Goal: Task Accomplishment & Management: Complete application form

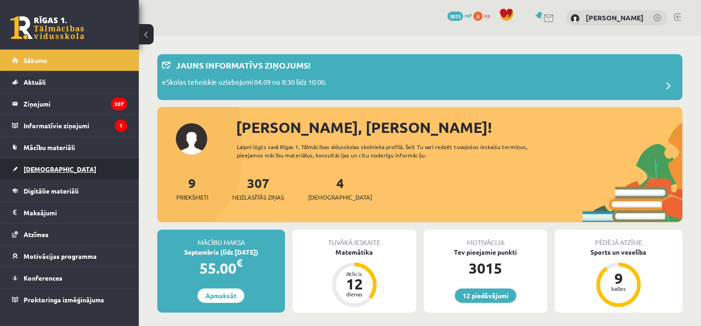
click at [53, 161] on link "[DEMOGRAPHIC_DATA]" at bounding box center [69, 168] width 115 height 21
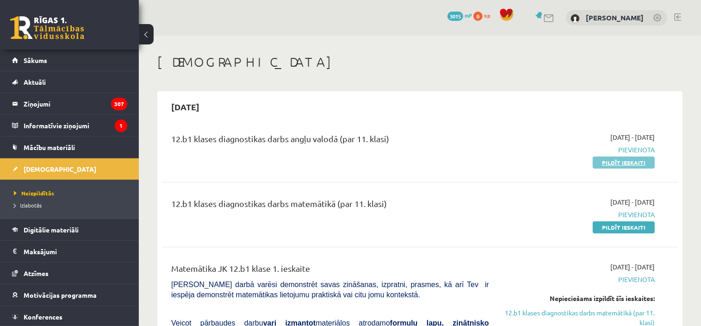
click at [606, 166] on link "Pildīt ieskaiti" at bounding box center [624, 162] width 62 height 12
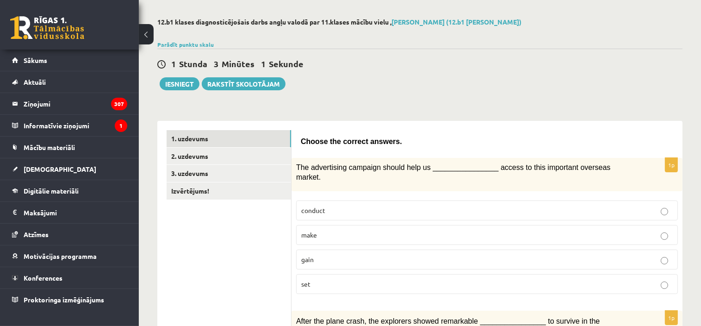
scroll to position [139, 0]
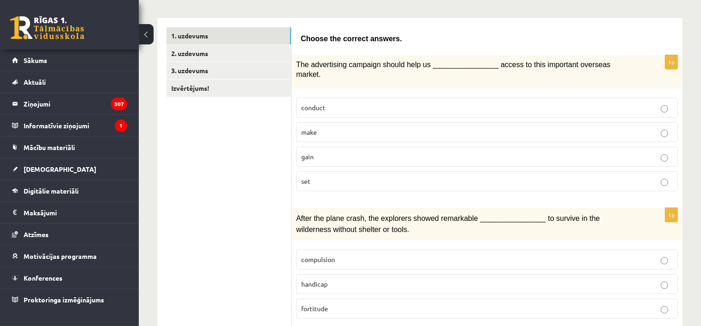
click at [150, 35] on button at bounding box center [146, 34] width 15 height 20
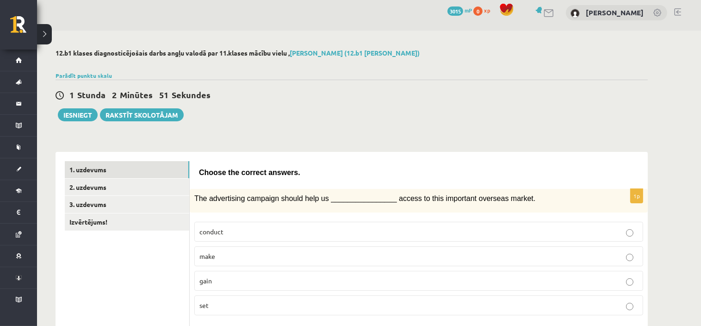
scroll to position [0, 0]
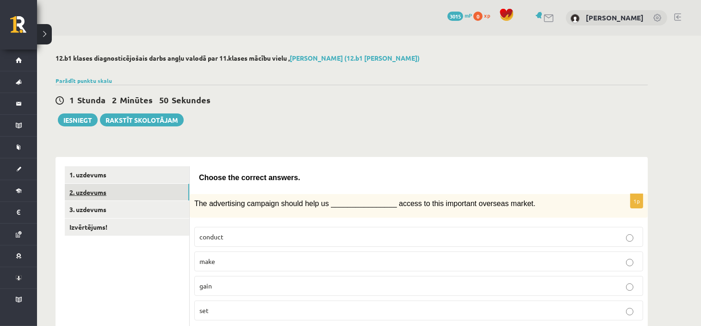
click at [97, 192] on link "2. uzdevums" at bounding box center [127, 192] width 124 height 17
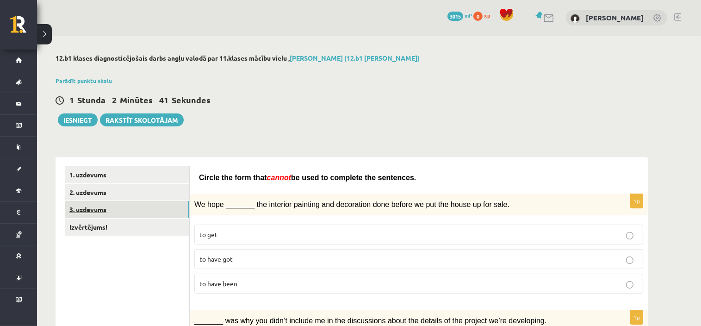
click at [137, 212] on link "3. uzdevums" at bounding box center [127, 209] width 124 height 17
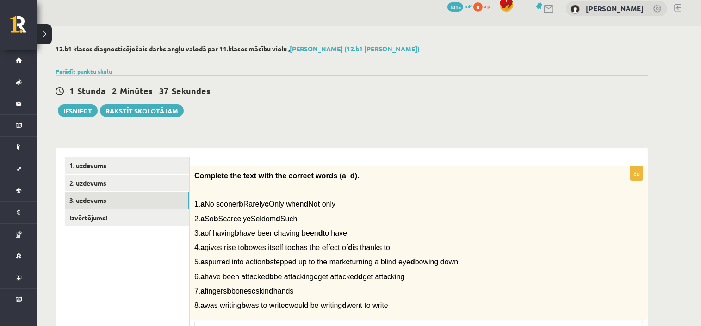
scroll to position [5, 0]
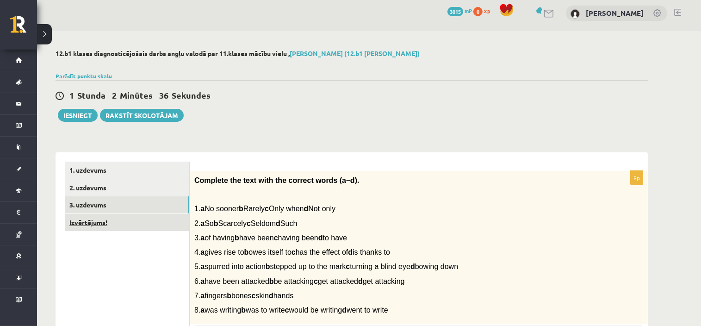
click at [118, 228] on link "Izvērtējums!" at bounding box center [127, 222] width 124 height 17
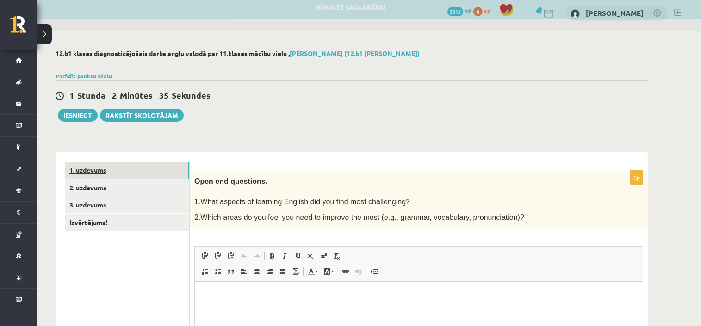
click at [117, 175] on link "1. uzdevums" at bounding box center [127, 169] width 124 height 17
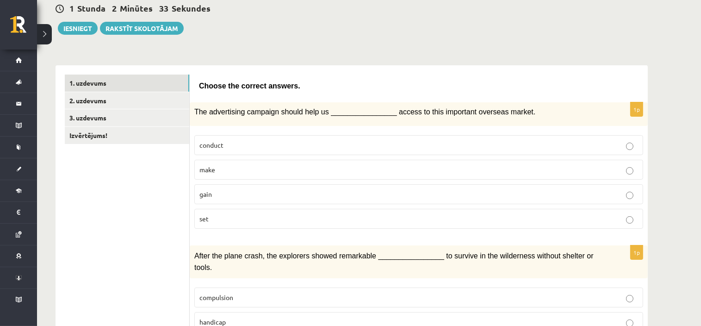
scroll to position [97, 0]
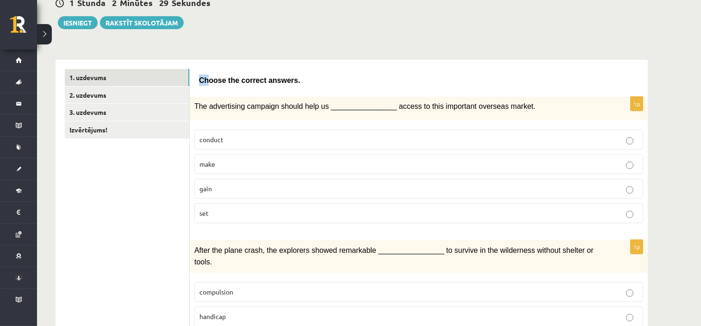
drag, startPoint x: 199, startPoint y: 78, endPoint x: 206, endPoint y: 81, distance: 8.1
click at [206, 81] on span "Choose the correct answers." at bounding box center [249, 80] width 101 height 8
click at [202, 99] on div "The advertising campaign should help us ________________ access to this importa…" at bounding box center [419, 109] width 458 height 24
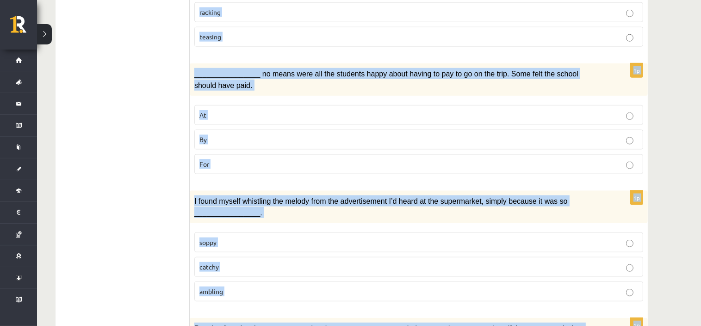
scroll to position [1352, 0]
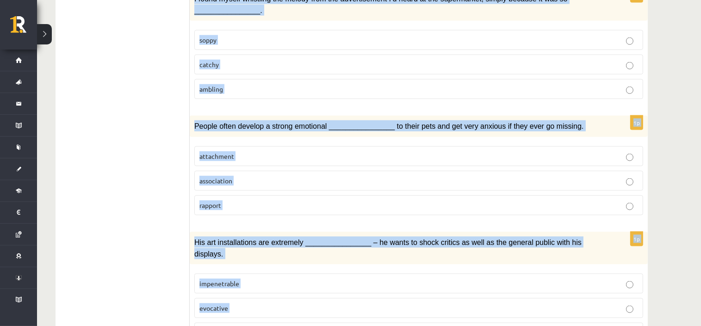
drag, startPoint x: 199, startPoint y: 77, endPoint x: 366, endPoint y: 318, distance: 292.7
copy form "Loremi dol sitamet consect. 1a Eli seddoeiusmo temporin utlabo etdo ma ________…"
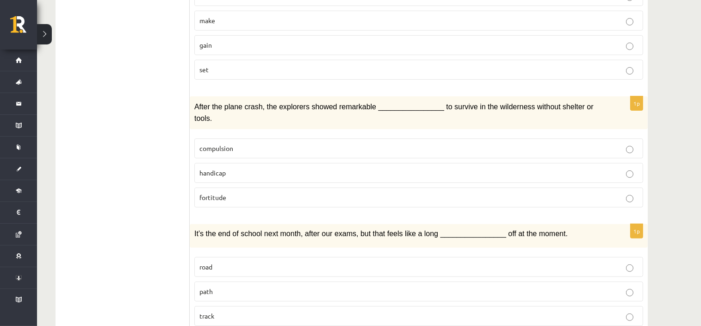
scroll to position [103, 0]
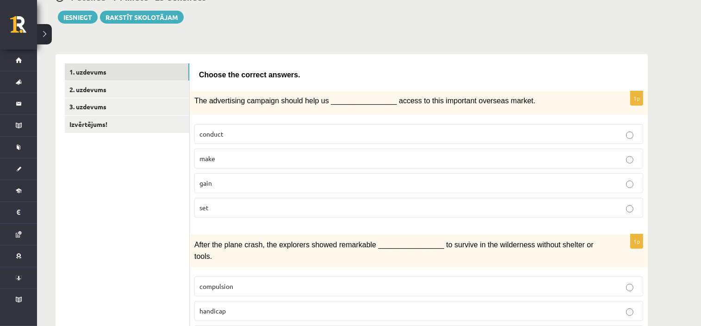
click at [218, 178] on p "gain" at bounding box center [418, 183] width 439 height 10
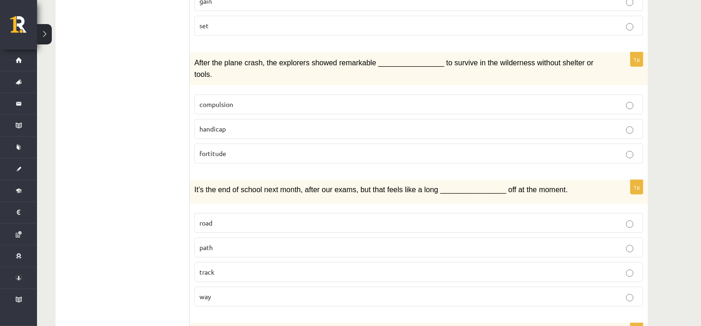
scroll to position [288, 0]
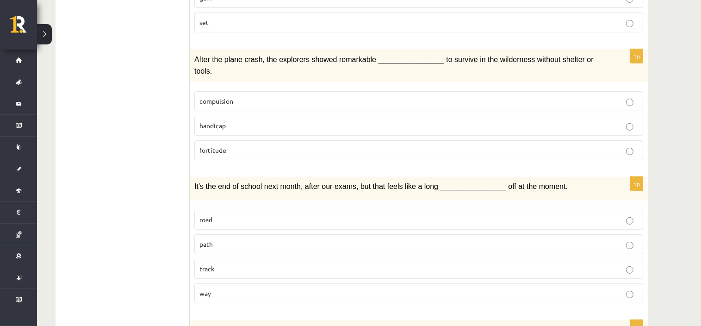
click at [231, 145] on p "fortitude" at bounding box center [418, 150] width 439 height 10
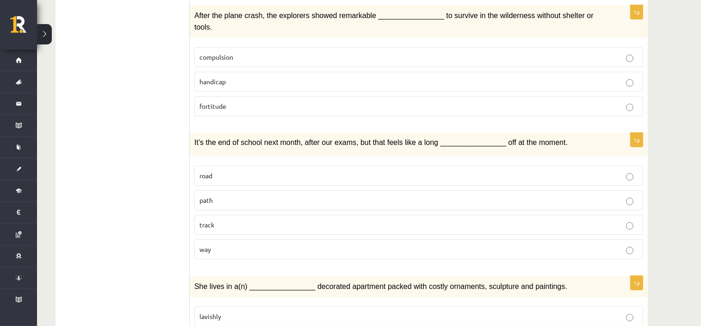
scroll to position [334, 0]
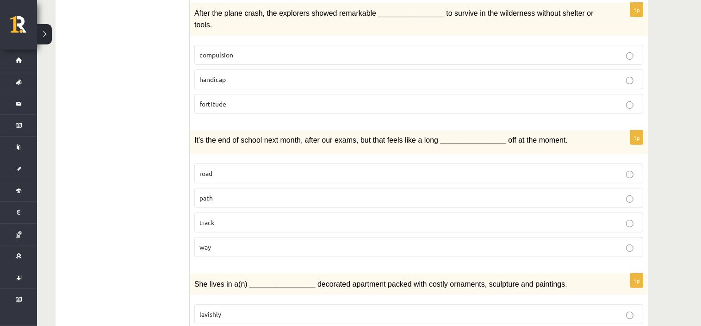
click at [237, 238] on label "way" at bounding box center [418, 247] width 449 height 20
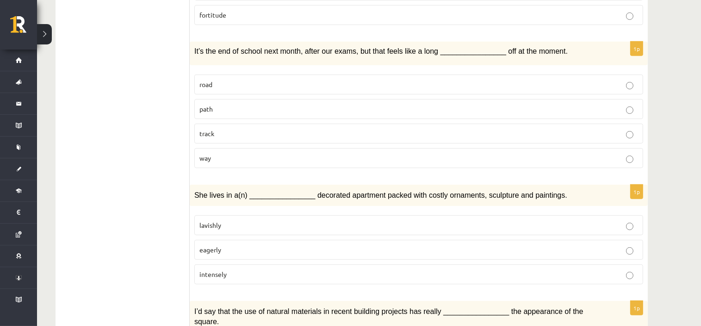
scroll to position [427, 0]
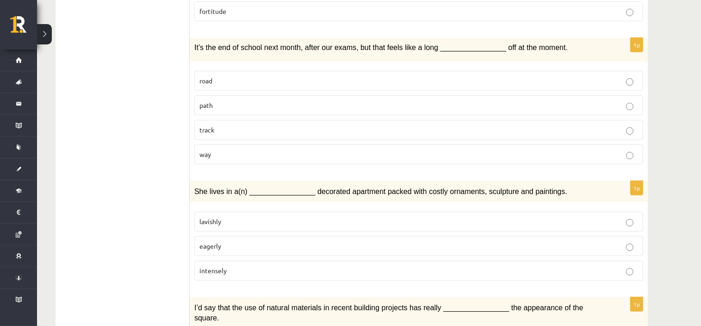
click at [235, 217] on p "lavishly" at bounding box center [418, 222] width 439 height 10
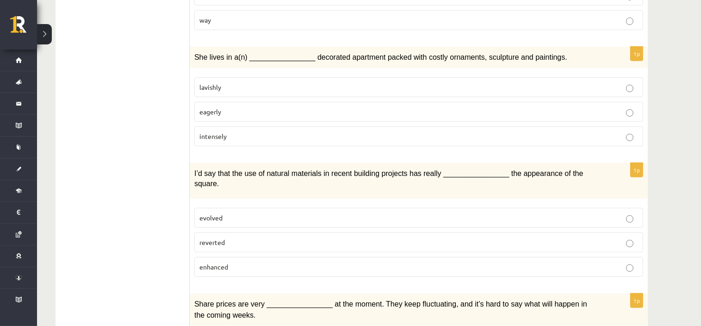
scroll to position [565, 0]
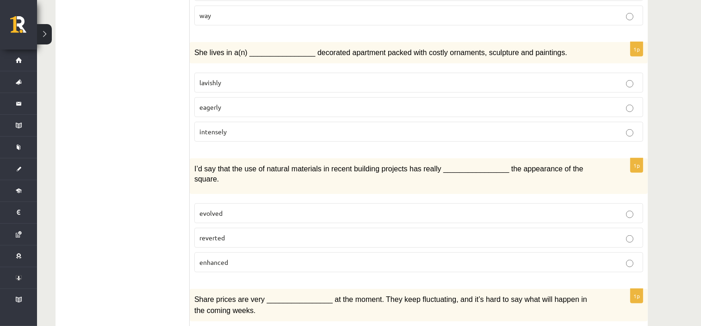
click at [233, 257] on p "enhanced" at bounding box center [418, 262] width 439 height 10
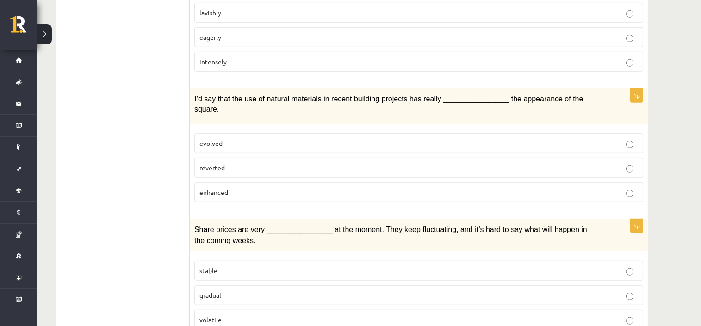
scroll to position [658, 0]
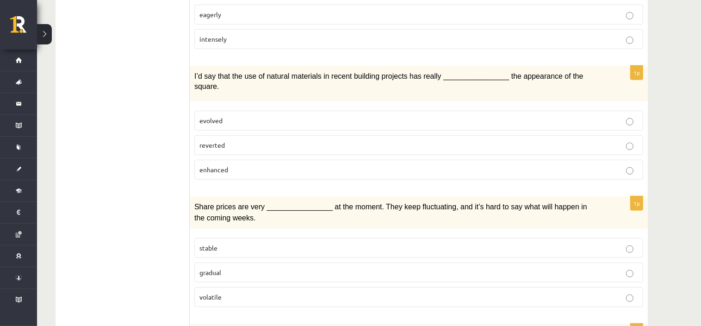
click at [229, 292] on p "volatile" at bounding box center [418, 297] width 439 height 10
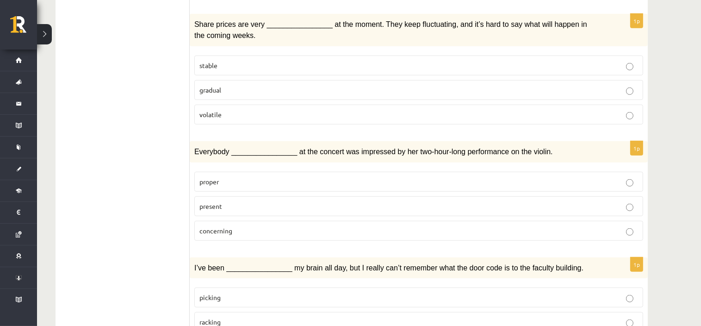
scroll to position [843, 0]
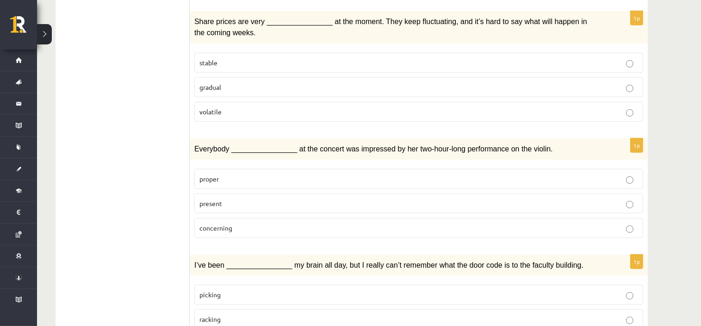
click at [216, 199] on span "present" at bounding box center [210, 203] width 23 height 8
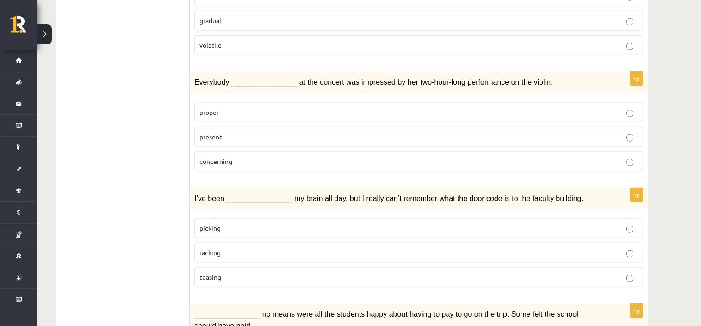
scroll to position [936, 0]
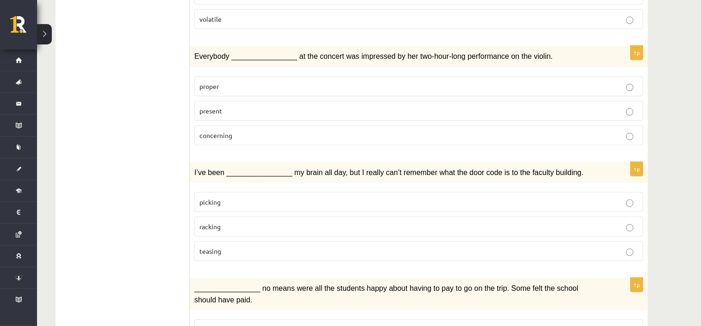
click at [215, 222] on span "racking" at bounding box center [209, 226] width 21 height 8
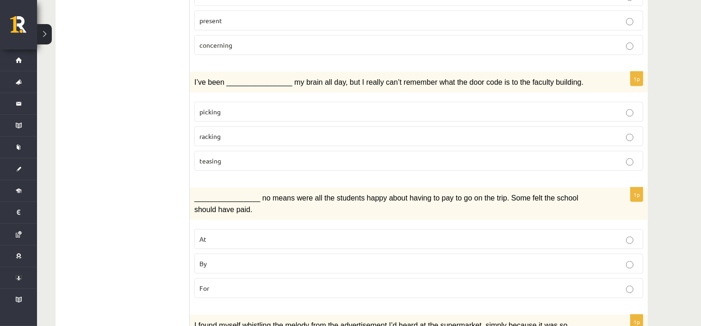
scroll to position [1028, 0]
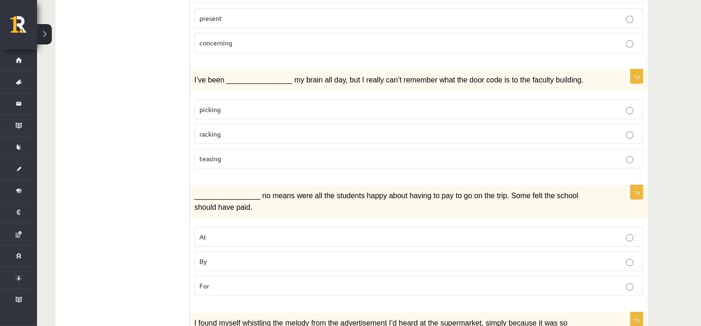
click at [221, 251] on label "By" at bounding box center [418, 261] width 449 height 20
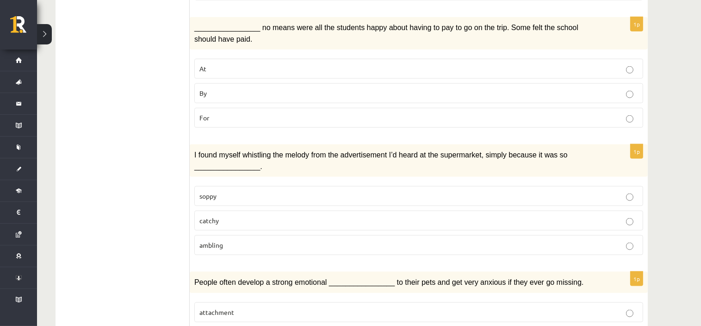
scroll to position [1167, 0]
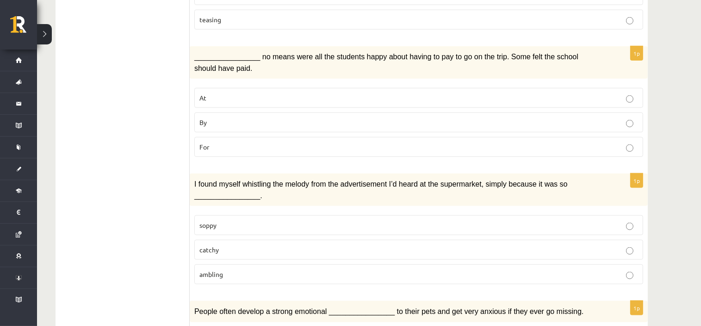
click at [202, 245] on span "catchy" at bounding box center [208, 249] width 19 height 8
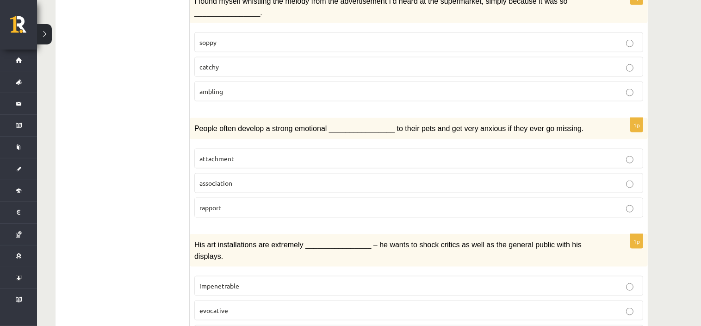
scroll to position [1352, 0]
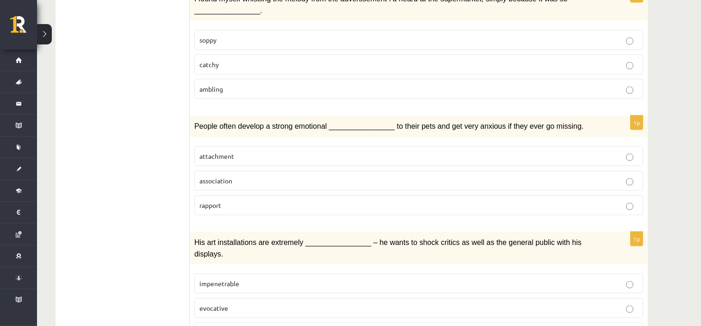
click at [228, 152] on span "attachment" at bounding box center [216, 156] width 35 height 8
click at [220, 325] on span "provocative" at bounding box center [216, 332] width 35 height 8
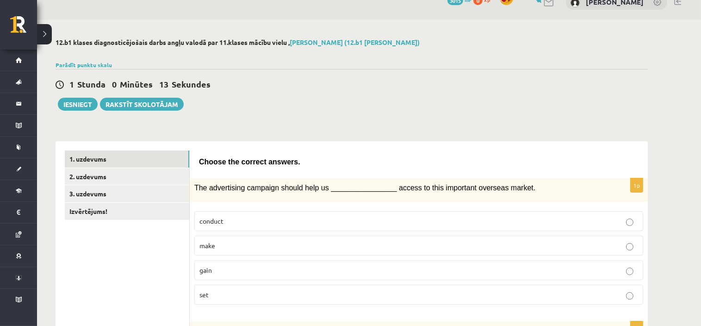
scroll to position [10, 0]
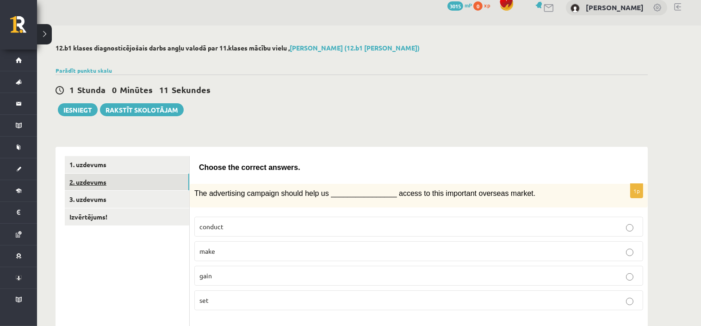
click at [133, 183] on link "2. uzdevums" at bounding box center [127, 182] width 124 height 17
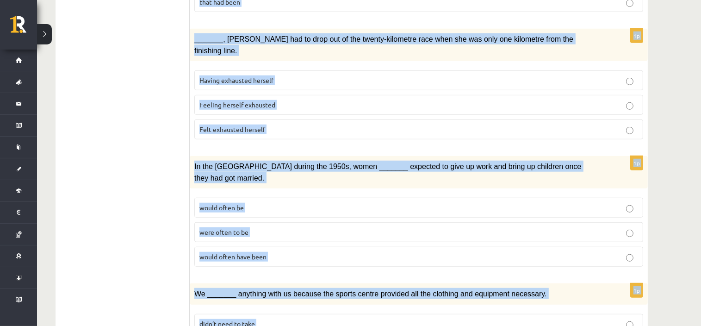
scroll to position [1031, 0]
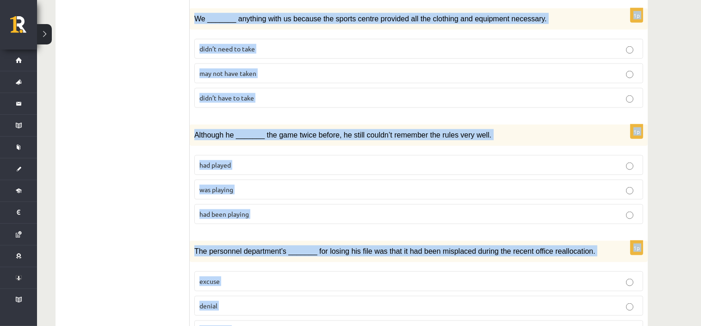
drag, startPoint x: 199, startPoint y: 72, endPoint x: 342, endPoint y: 323, distance: 289.3
copy form "Loremi dol sita cons adipis el sedd ei temporin utl etdolorem. 2a En admi _____…"
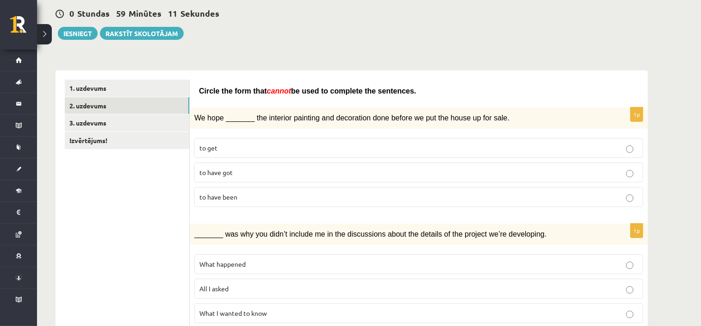
scroll to position [93, 0]
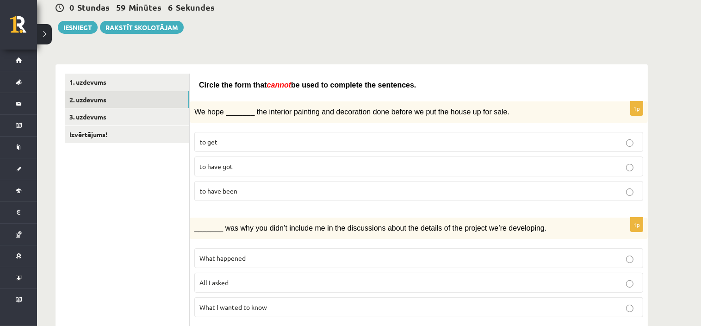
click at [221, 162] on span "to have got" at bounding box center [215, 166] width 33 height 8
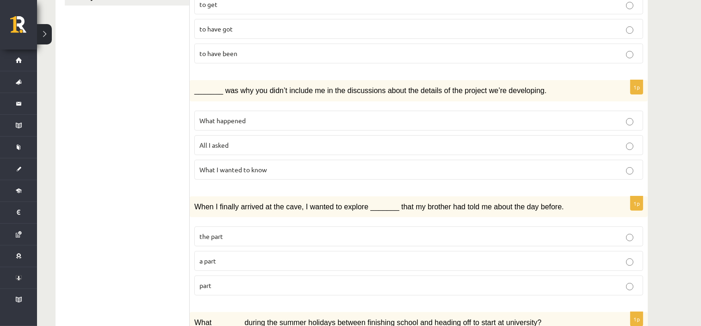
scroll to position [231, 0]
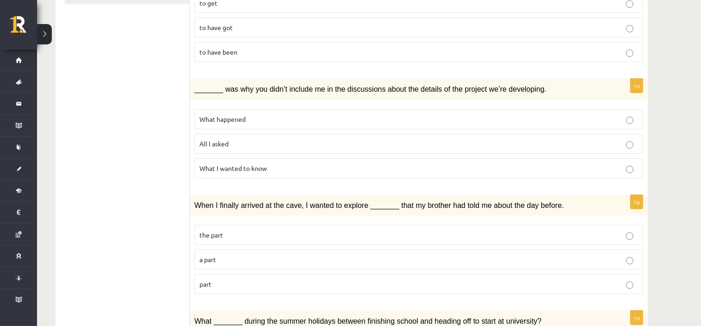
click at [239, 115] on span "What happened" at bounding box center [222, 119] width 46 height 8
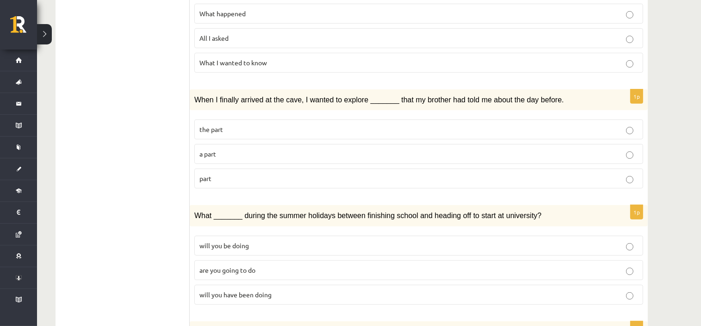
scroll to position [370, 0]
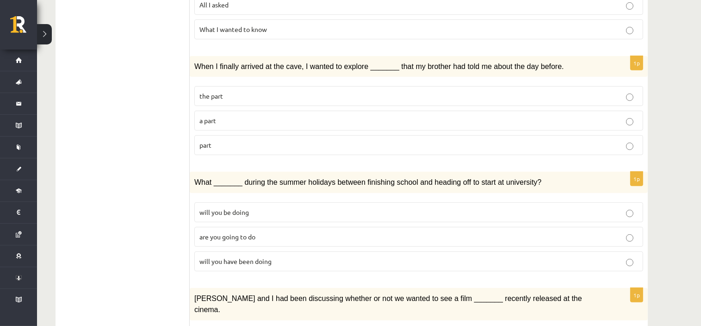
click at [207, 116] on span "a part" at bounding box center [207, 120] width 17 height 8
click at [239, 257] on span "will you have been doing" at bounding box center [235, 261] width 72 height 8
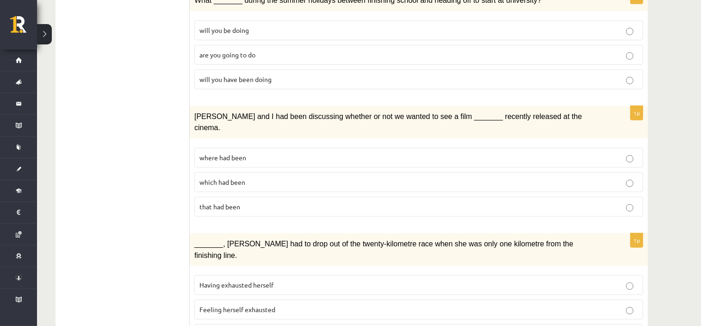
scroll to position [555, 0]
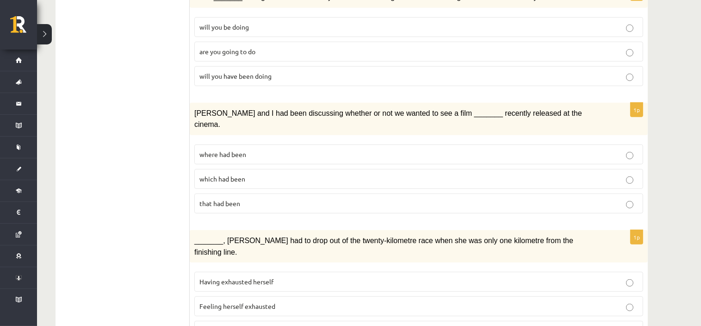
click at [215, 150] on span "where had been" at bounding box center [222, 154] width 47 height 8
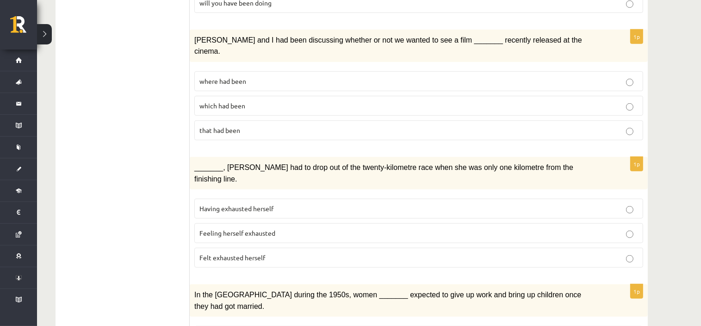
scroll to position [648, 0]
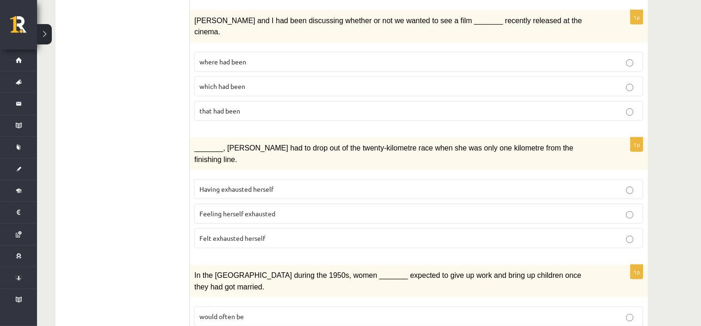
click at [207, 228] on label "Felt exhausted herself" at bounding box center [418, 238] width 449 height 20
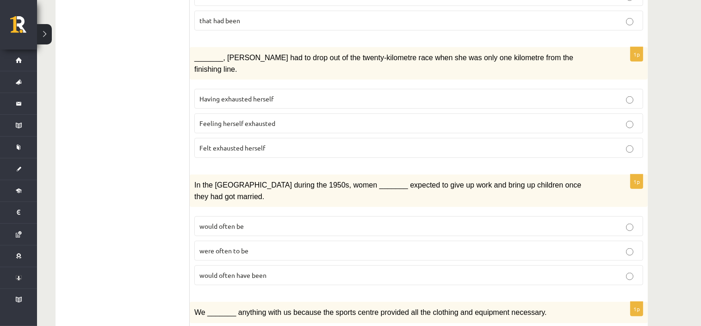
scroll to position [740, 0]
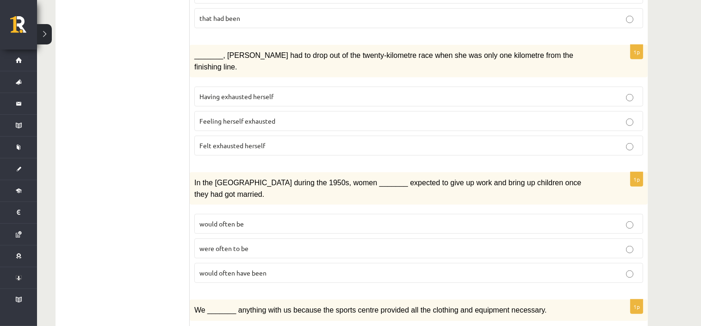
click at [231, 268] on span "would often have been" at bounding box center [232, 272] width 67 height 8
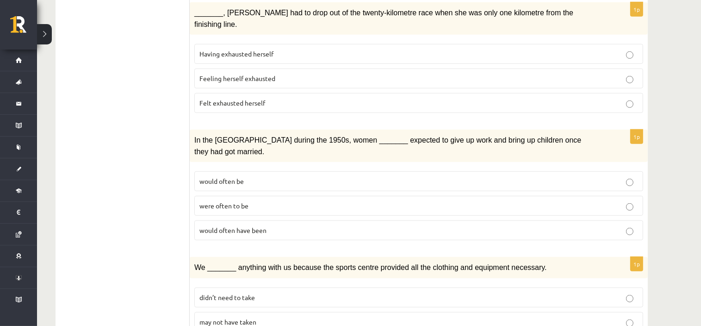
scroll to position [787, 0]
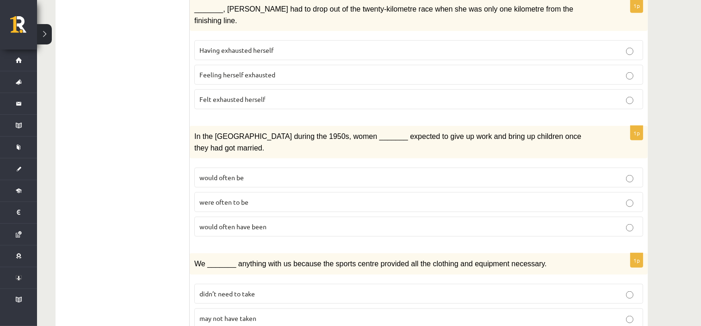
click at [220, 314] on span "may not have taken" at bounding box center [227, 318] width 57 height 8
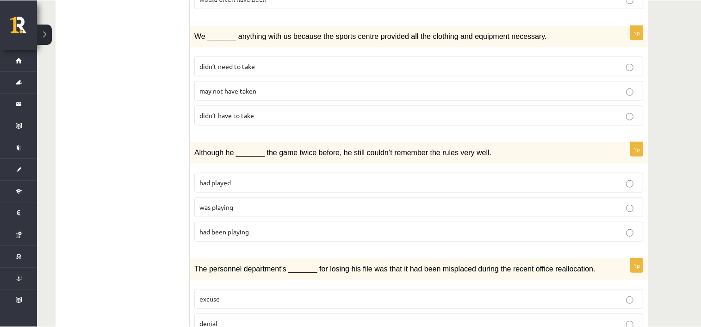
scroll to position [1018, 0]
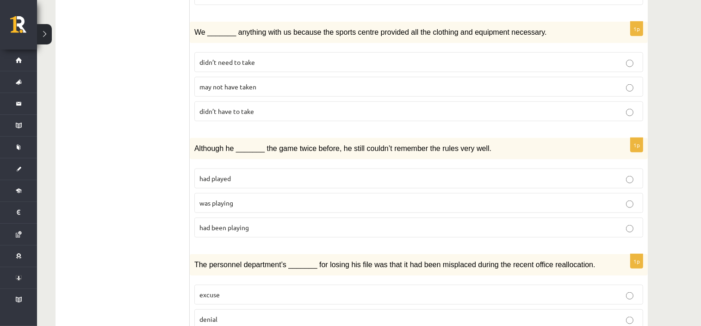
click at [231, 198] on p "was playing" at bounding box center [418, 203] width 439 height 10
click at [235, 314] on p "denial" at bounding box center [418, 319] width 439 height 10
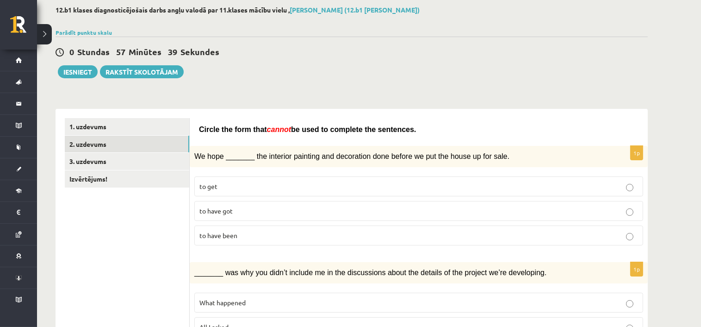
scroll to position [46, 0]
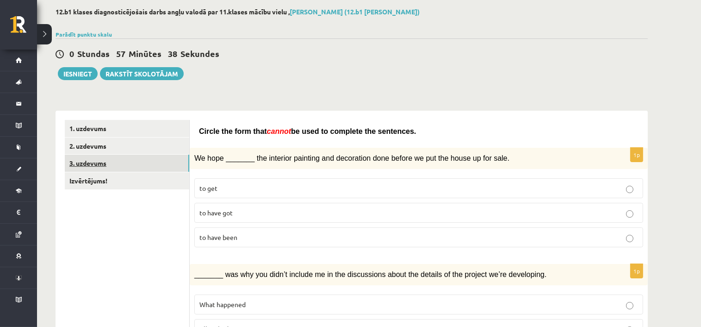
click at [135, 165] on link "3. uzdevums" at bounding box center [127, 163] width 124 height 17
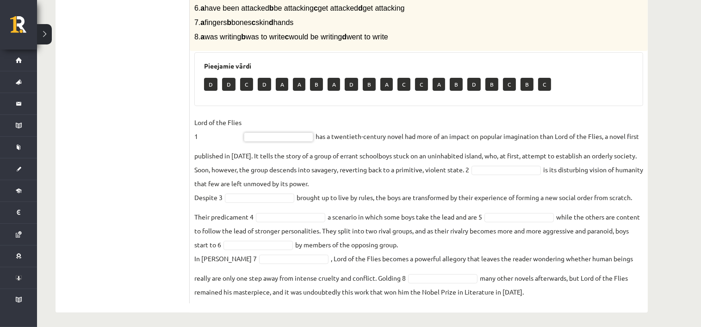
scroll to position [282, 0]
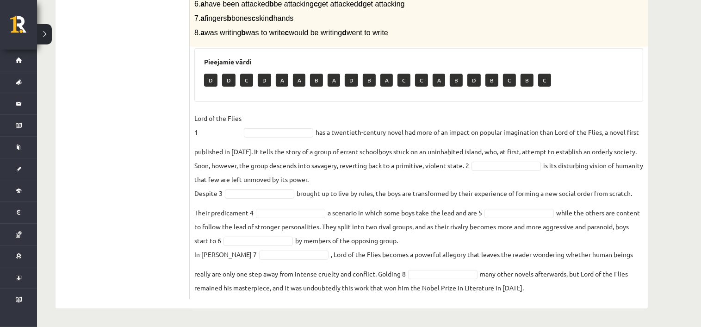
click at [193, 116] on div "8p Complete the text with the correct words (a–d). 1. a No sooner b Rarely c On…" at bounding box center [419, 96] width 458 height 405
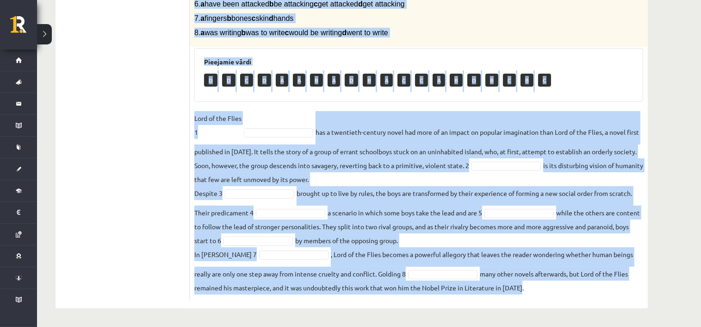
drag, startPoint x: 194, startPoint y: 41, endPoint x: 565, endPoint y: 305, distance: 455.8
click at [565, 305] on div "8p Complete the text with the correct words (a–d). 1. a No sooner b Rarely c On…" at bounding box center [419, 91] width 458 height 433
copy div "Loremips dol sita cons adi elitsed doeiu (t–i). 5. u La etdolo m Aliqua e Admi …"
click at [204, 154] on fieldset "Lord of the Flies 1 has a twentieth-century novel had more of an impact on popu…" at bounding box center [418, 202] width 449 height 183
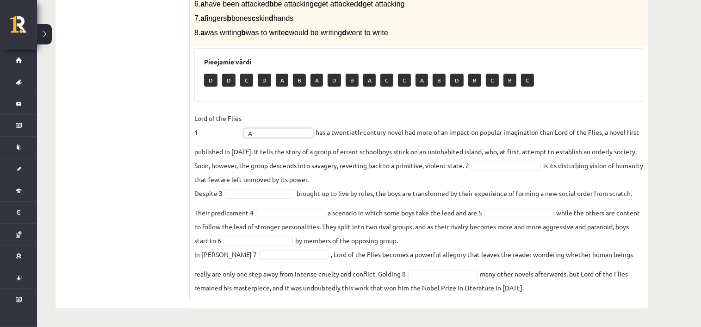
click at [518, 170] on fieldset "Lord of the Flies 1 A * has a twentieth-century novel had more of an impact on …" at bounding box center [418, 202] width 449 height 183
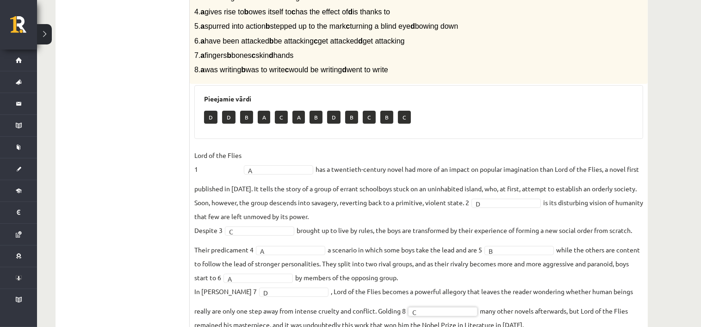
scroll to position [97, 0]
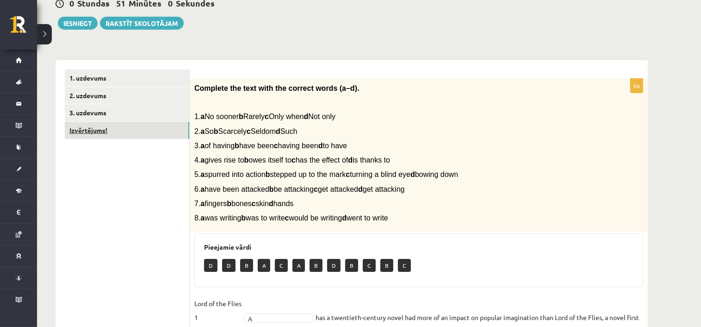
click at [141, 132] on link "Izvērtējums!" at bounding box center [127, 130] width 124 height 17
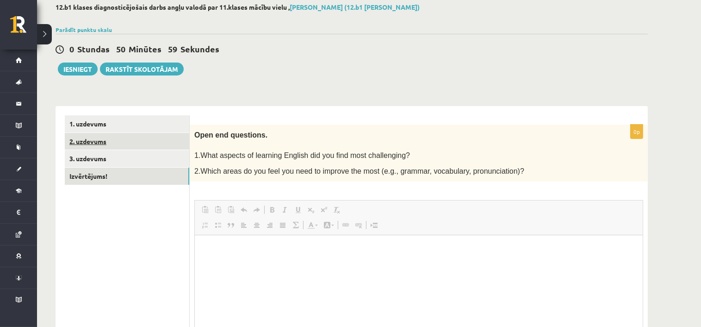
scroll to position [0, 0]
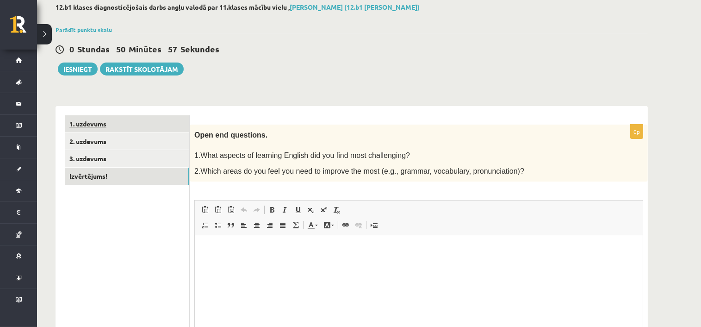
click at [152, 130] on link "1. uzdevums" at bounding box center [127, 123] width 124 height 17
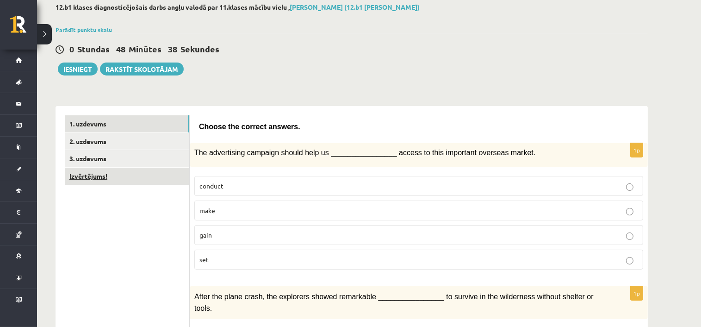
click at [98, 175] on link "Izvērtējums!" at bounding box center [127, 176] width 124 height 17
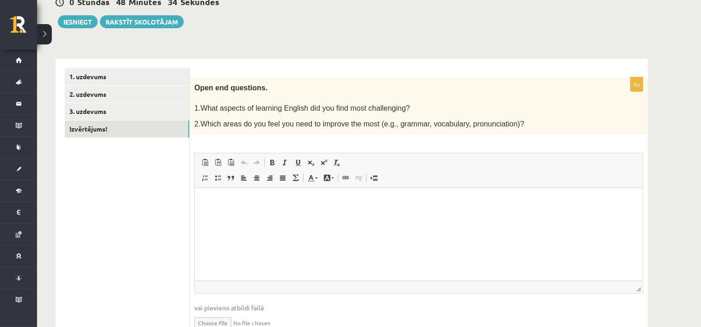
scroll to position [96, 0]
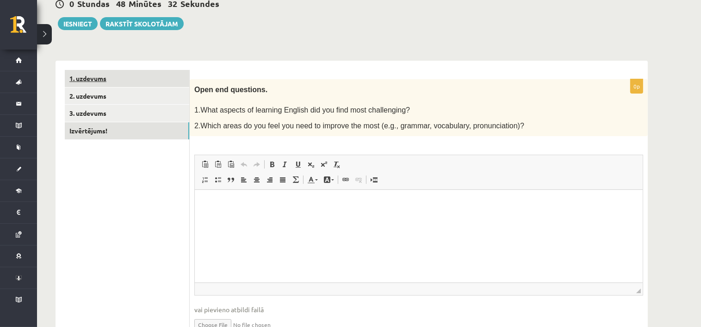
click at [115, 71] on link "1. uzdevums" at bounding box center [127, 78] width 124 height 17
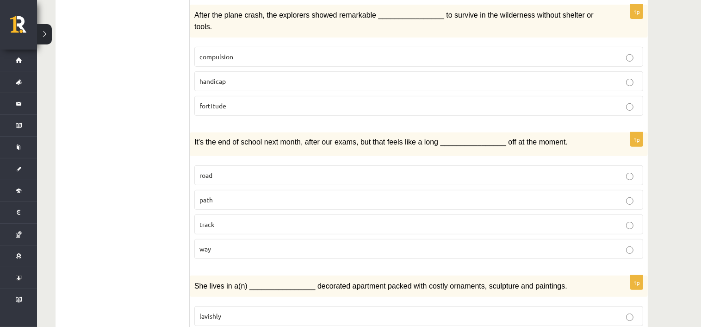
scroll to position [56, 0]
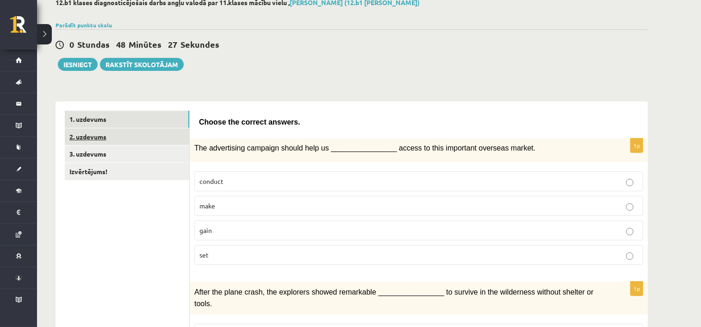
click at [126, 133] on link "2. uzdevums" at bounding box center [127, 136] width 124 height 17
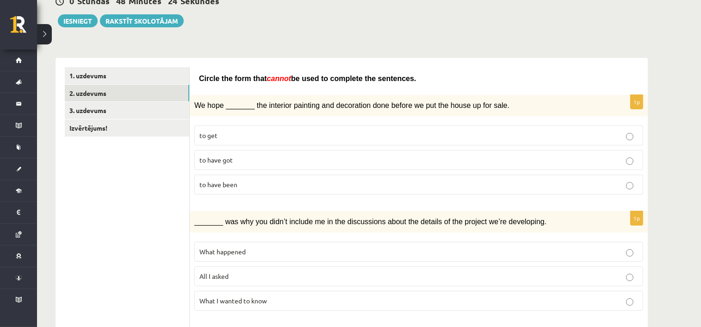
scroll to position [13, 0]
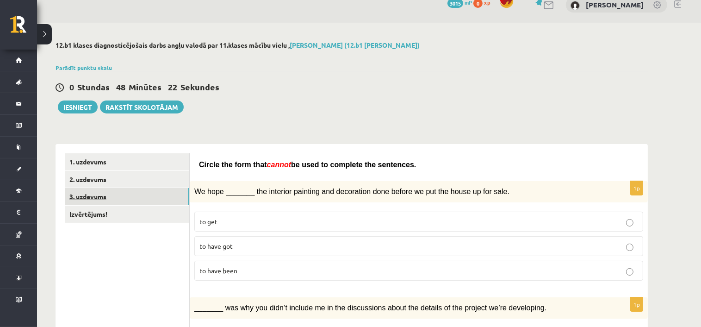
click at [105, 199] on link "3. uzdevums" at bounding box center [127, 196] width 124 height 17
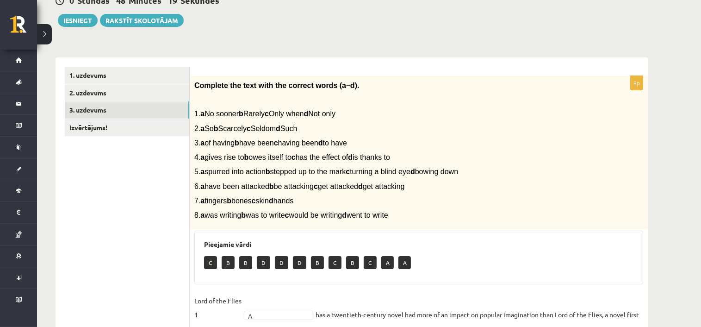
scroll to position [50, 0]
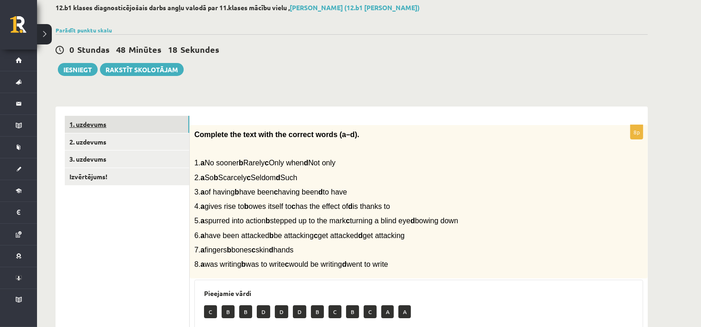
click at [132, 129] on link "1. uzdevums" at bounding box center [127, 124] width 124 height 17
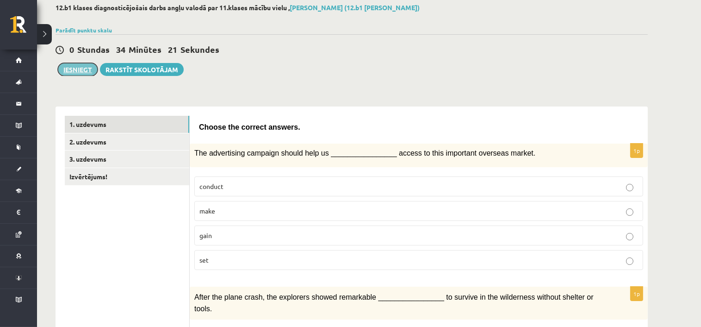
click at [84, 68] on button "Iesniegt" at bounding box center [78, 69] width 40 height 13
